Goal: Information Seeking & Learning: Compare options

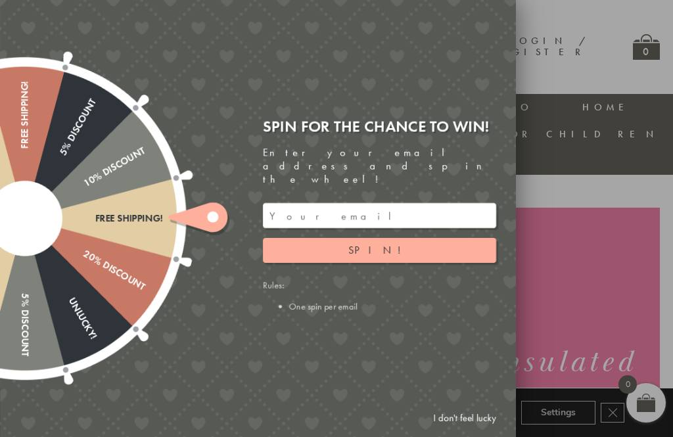
click at [454, 428] on link "I don't feel lucky" at bounding box center [464, 418] width 76 height 24
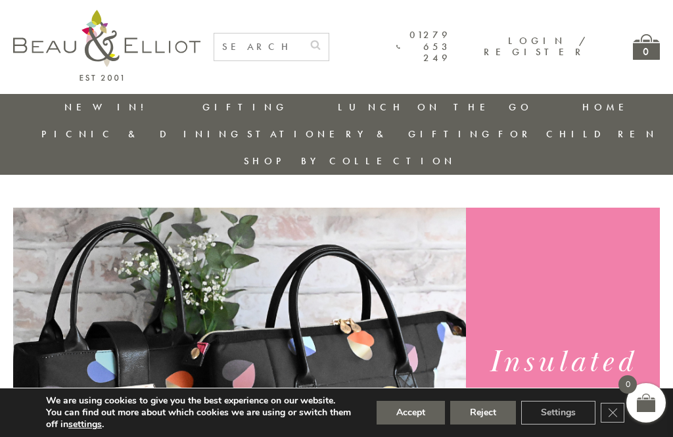
click at [415, 418] on button "Accept" at bounding box center [410, 413] width 68 height 24
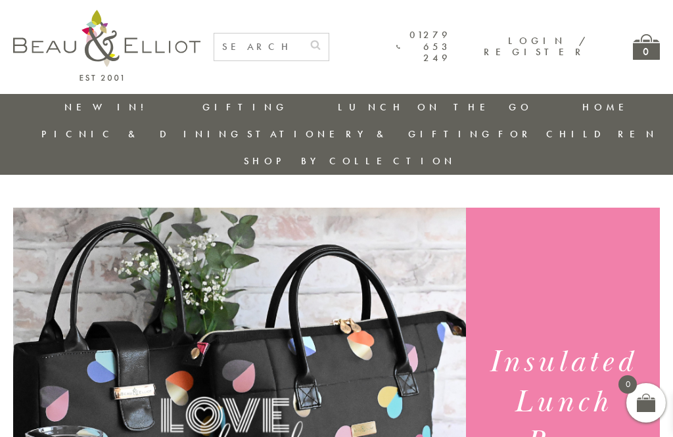
click at [351, 134] on link "Insulated Lunch Bags" at bounding box center [410, 145] width 118 height 23
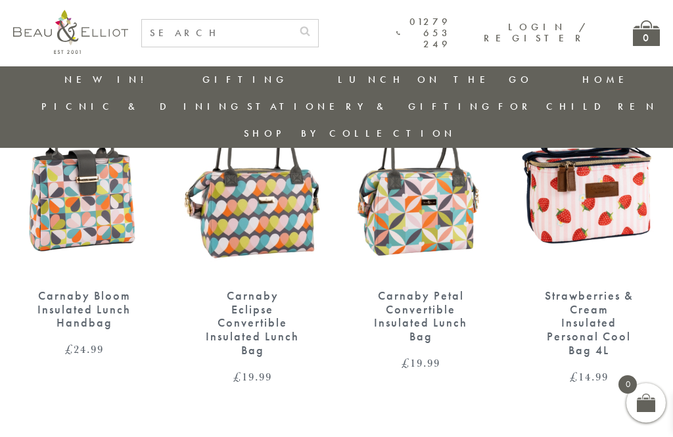
scroll to position [1460, 0]
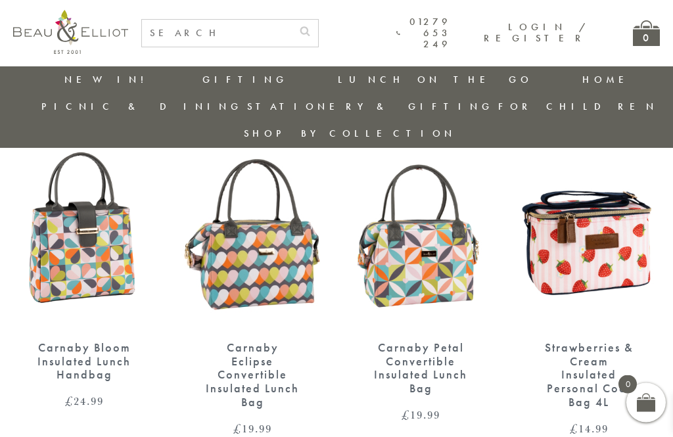
click at [104, 341] on div "Carnaby Bloom Insulated Lunch Handbag" at bounding box center [84, 361] width 96 height 41
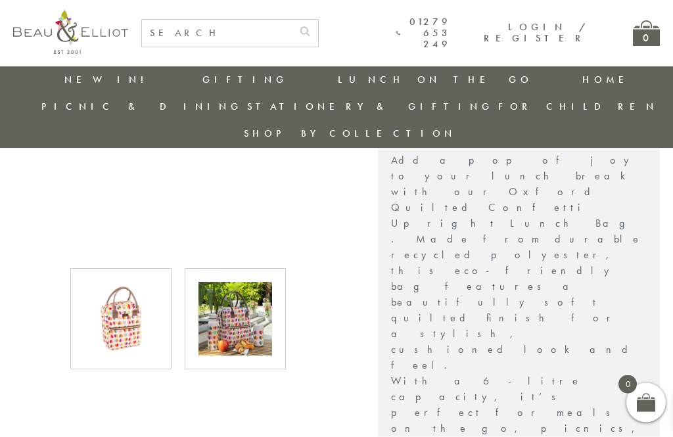
scroll to position [324, 0]
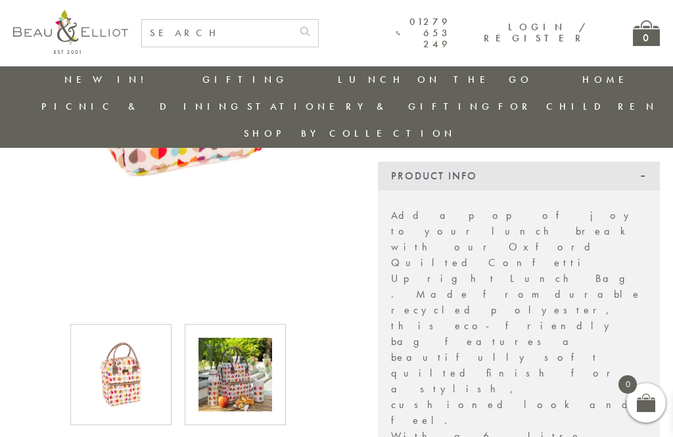
click at [262, 378] on img at bounding box center [235, 375] width 74 height 74
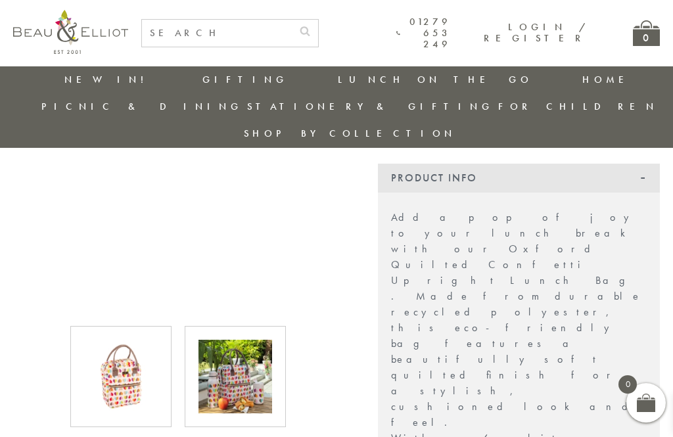
scroll to position [321, 0]
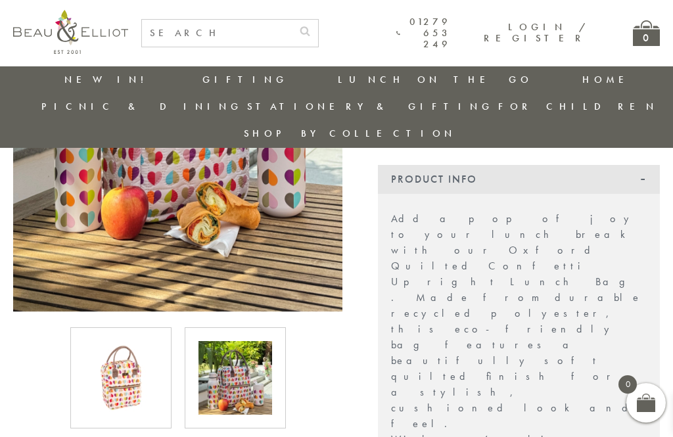
click at [307, 366] on div at bounding box center [178, 377] width 342 height 101
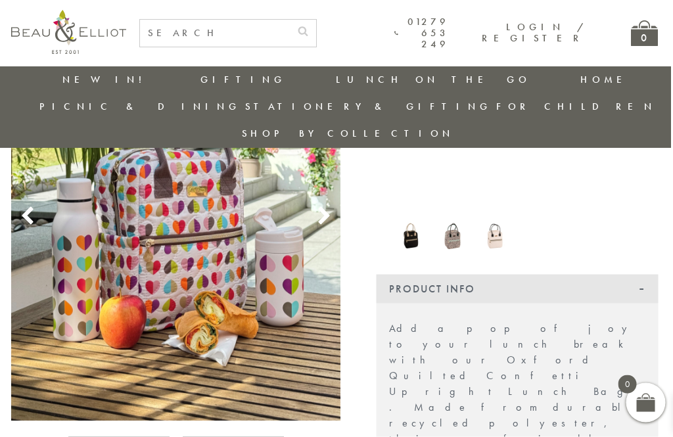
scroll to position [217, 1]
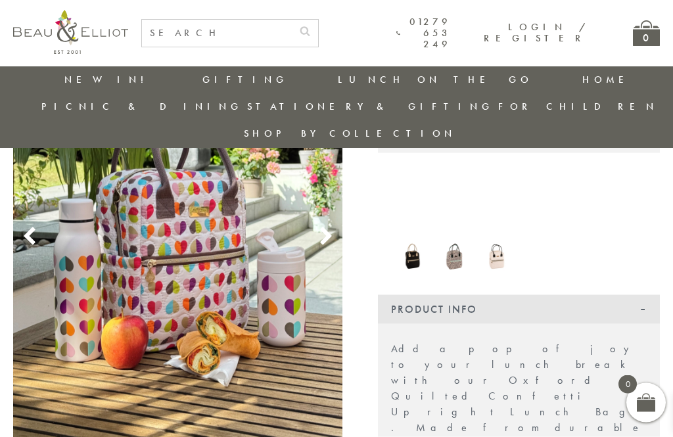
scroll to position [0, 0]
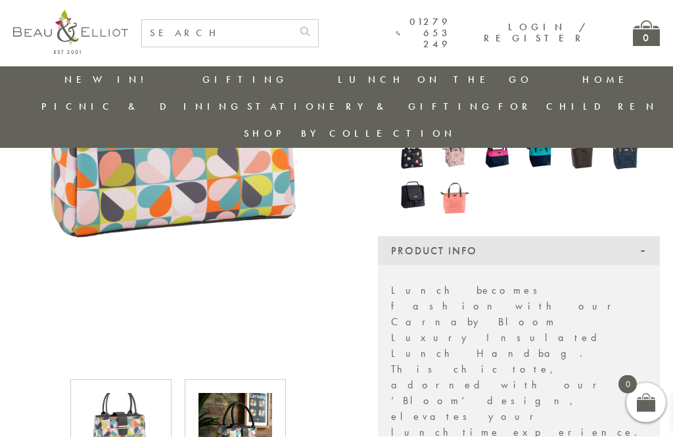
click at [248, 400] on img at bounding box center [235, 430] width 74 height 74
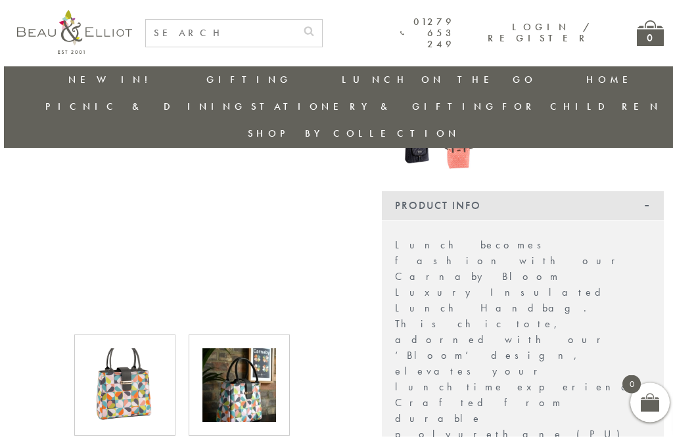
scroll to position [370, 0]
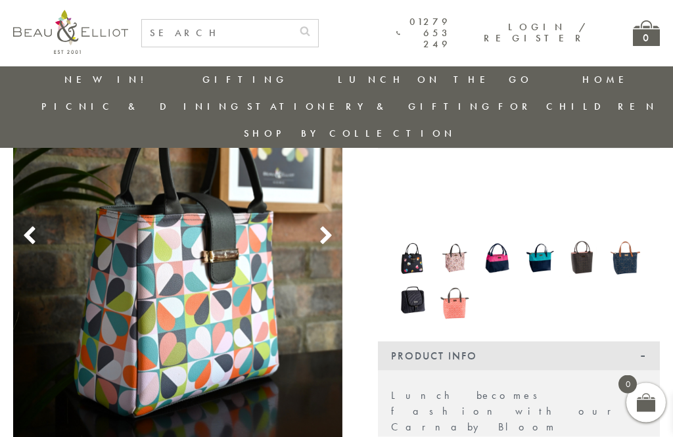
click at [324, 227] on icon at bounding box center [326, 237] width 20 height 20
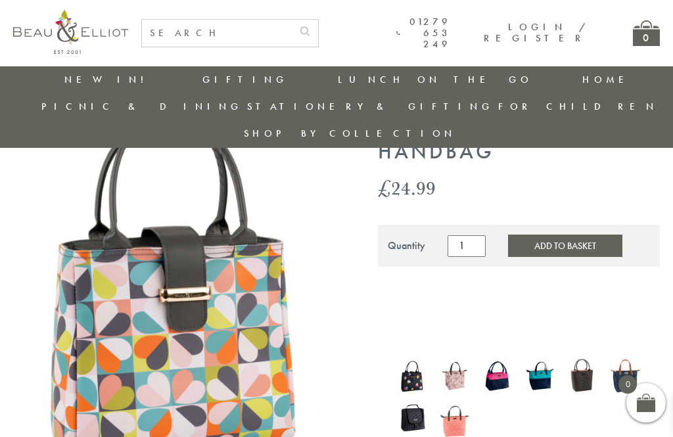
scroll to position [104, 0]
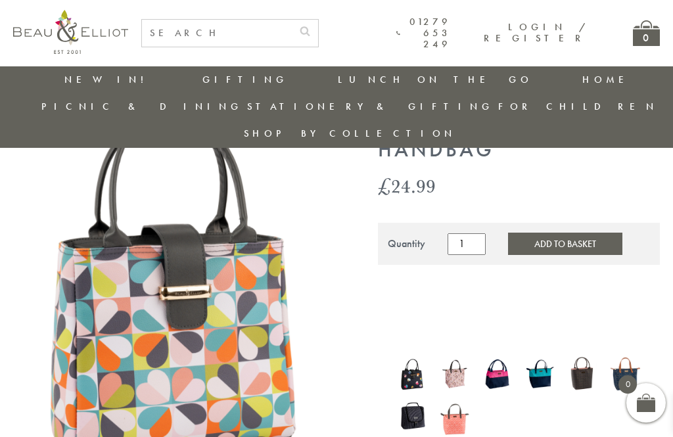
click at [339, 323] on img at bounding box center [177, 304] width 329 height 428
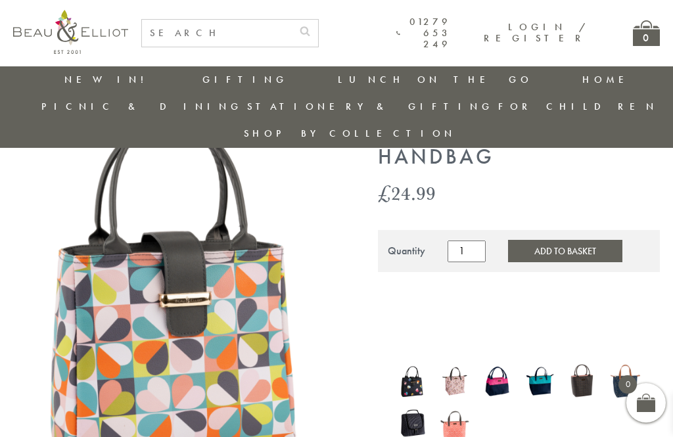
scroll to position [52, 0]
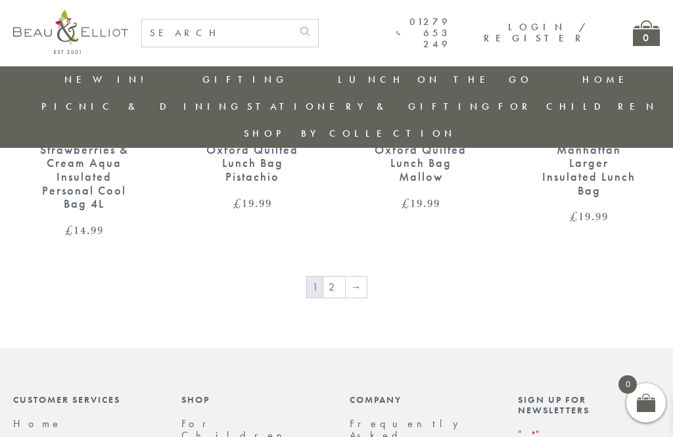
scroll to position [1989, 0]
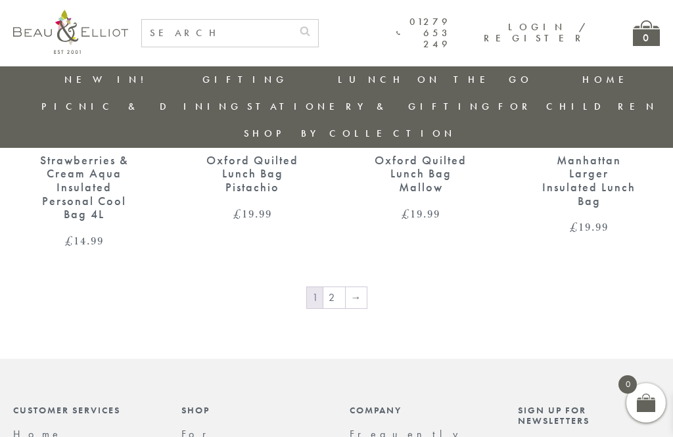
click at [337, 287] on link "2" at bounding box center [334, 297] width 22 height 21
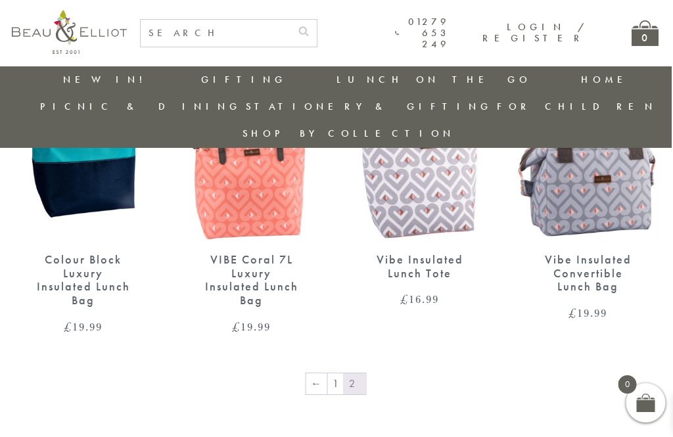
scroll to position [1644, 1]
click at [334, 372] on link "1" at bounding box center [336, 382] width 16 height 21
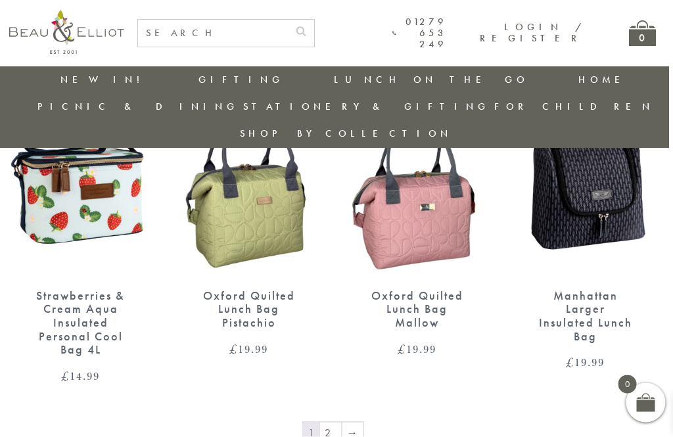
scroll to position [1850, 4]
